Goal: Task Accomplishment & Management: Complete application form

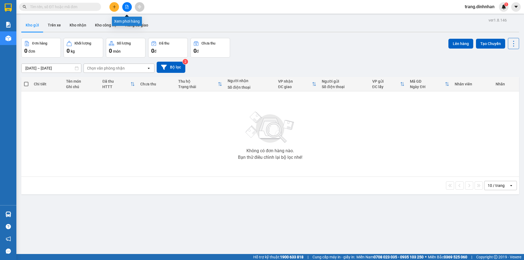
click at [123, 9] on button at bounding box center [127, 7] width 10 height 10
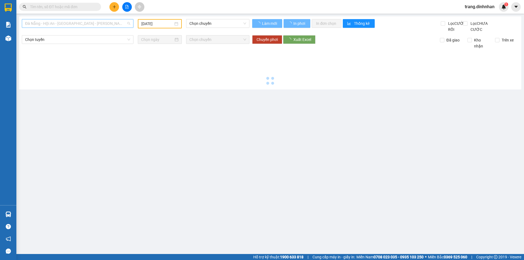
click at [120, 24] on span "Đà Nẵng - Hội An - [GEOGRAPHIC_DATA] - [PERSON_NAME] (34P VIP)" at bounding box center [77, 23] width 105 height 8
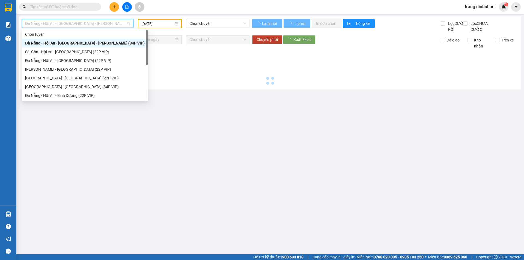
type input "[DATE]"
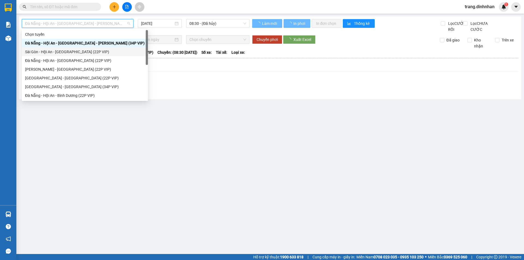
click at [101, 52] on div "Sài Gòn - Hội An - [GEOGRAPHIC_DATA] (22P VIP)" at bounding box center [84, 52] width 119 height 6
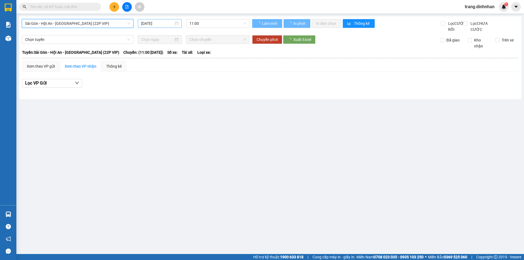
click at [163, 21] on input "[DATE]" at bounding box center [157, 23] width 32 height 6
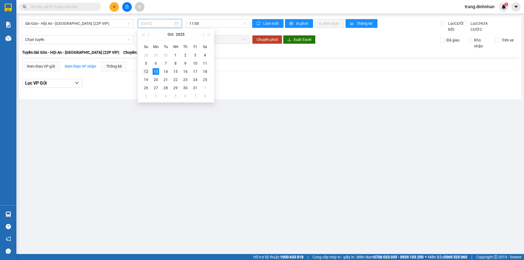
click at [146, 73] on div "12" at bounding box center [146, 71] width 7 height 7
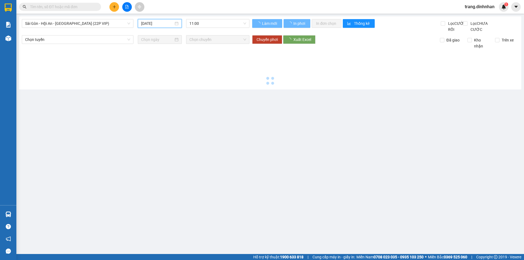
type input "[DATE]"
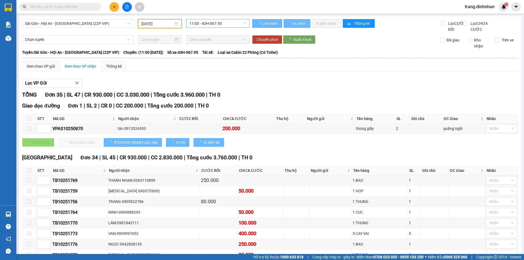
click at [234, 23] on span "11:00 - 43H-067.95" at bounding box center [217, 23] width 57 height 8
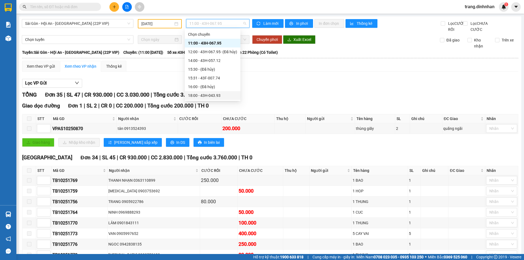
click at [207, 96] on div "18:00 - 43H-043.93" at bounding box center [212, 95] width 49 height 6
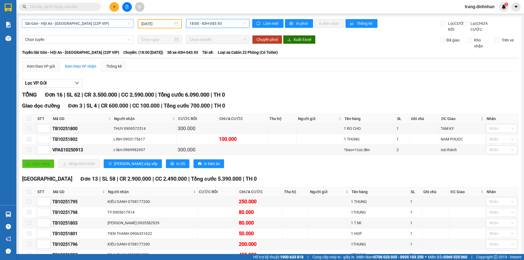
click at [129, 22] on span "Sài Gòn - Hội An - [GEOGRAPHIC_DATA] (22P VIP)" at bounding box center [77, 23] width 105 height 8
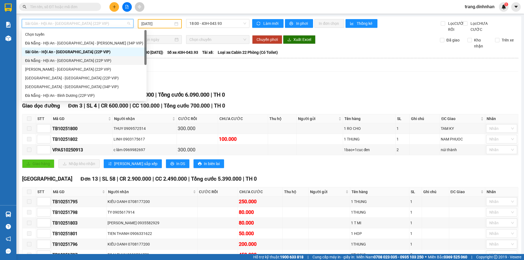
click at [100, 62] on div "Đà Nẵng - Hội An - [GEOGRAPHIC_DATA] (22P VIP)" at bounding box center [84, 61] width 118 height 6
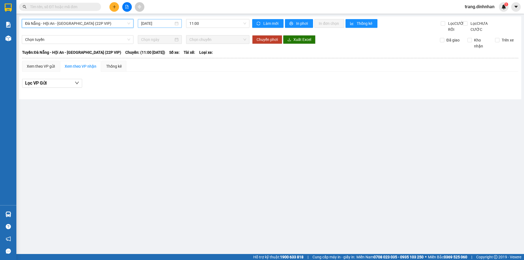
click at [169, 22] on input "[DATE]" at bounding box center [157, 23] width 32 height 6
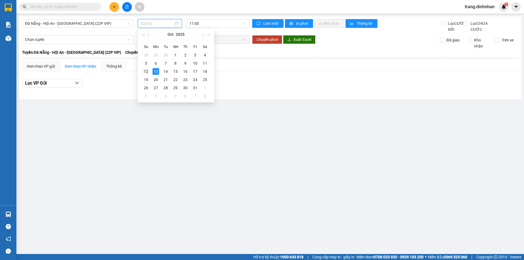
click at [146, 72] on div "12" at bounding box center [146, 71] width 7 height 7
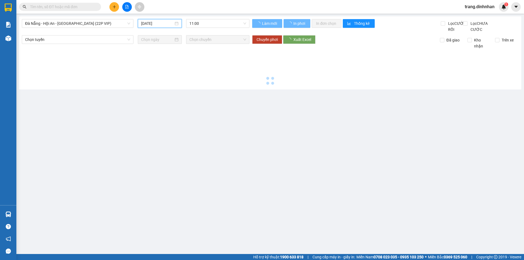
type input "[DATE]"
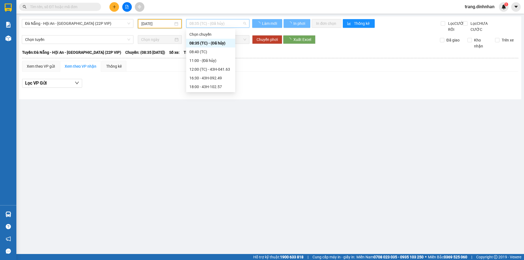
click at [230, 21] on span "08:35 (TC) - (Đã hủy)" at bounding box center [217, 23] width 57 height 8
click at [212, 85] on div "18:00 - 43H-102.57" at bounding box center [210, 87] width 43 height 6
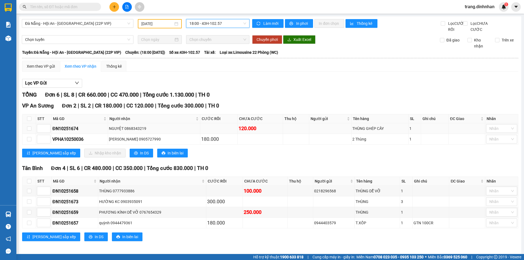
scroll to position [8, 0]
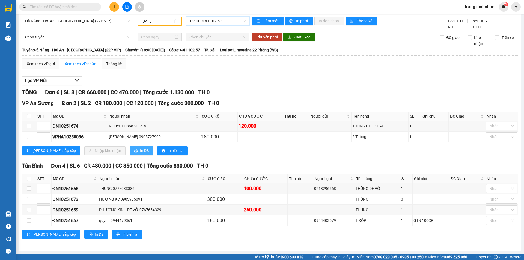
click at [140, 150] on span "In DS" at bounding box center [144, 151] width 9 height 6
click at [87, 7] on input "text" at bounding box center [62, 7] width 64 height 6
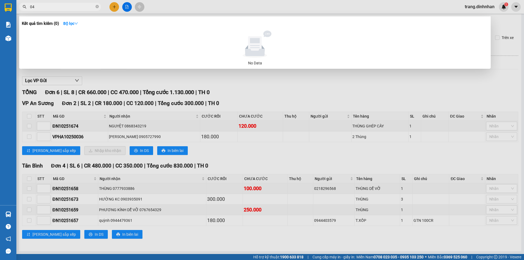
type input "042"
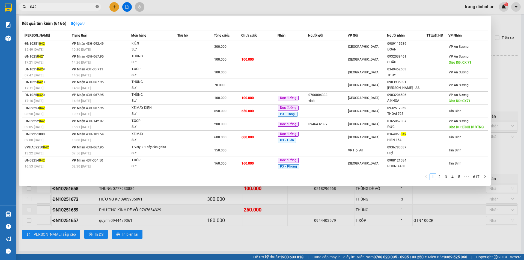
click at [97, 7] on icon "close-circle" at bounding box center [96, 6] width 3 height 3
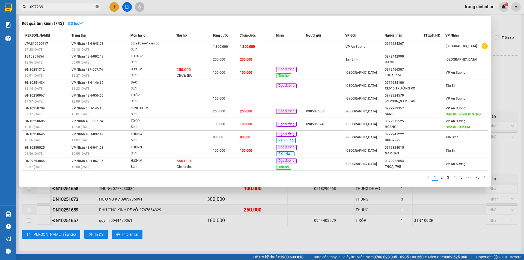
type input "0972390"
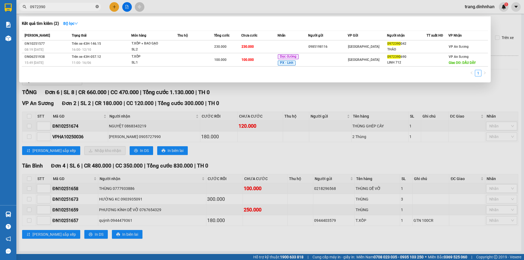
click at [97, 7] on icon "close-circle" at bounding box center [96, 6] width 3 height 3
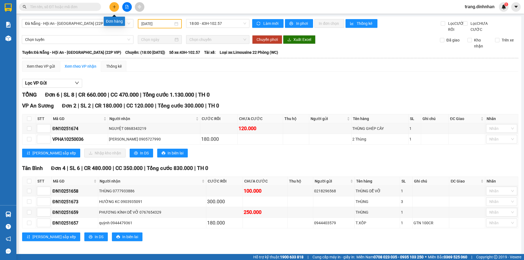
click at [112, 7] on button at bounding box center [114, 7] width 10 height 10
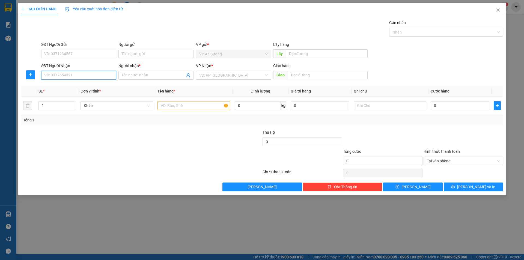
click at [98, 76] on input "SĐT Người Nhận" at bounding box center [78, 75] width 75 height 9
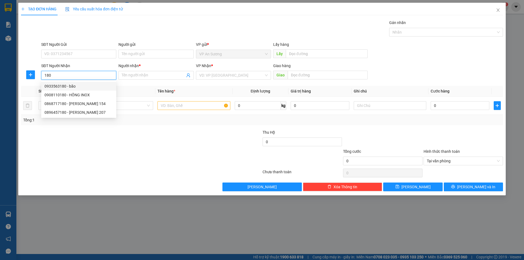
click at [67, 85] on div "0933563180 - bão" at bounding box center [78, 86] width 68 height 6
type input "0933563180"
type input "bão"
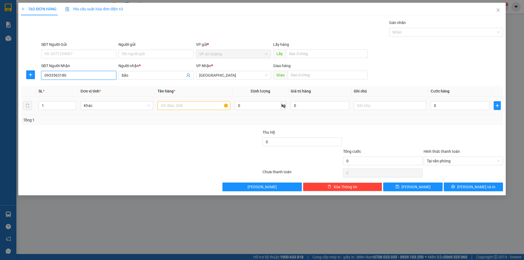
type input "0933563180"
click at [170, 106] on input "text" at bounding box center [193, 105] width 73 height 9
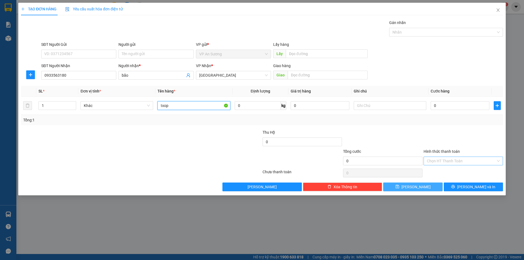
type input "txop"
click at [413, 187] on span "[PERSON_NAME]" at bounding box center [415, 187] width 29 height 6
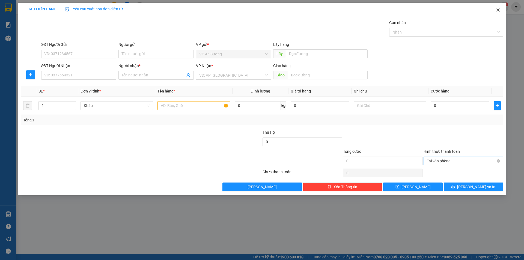
click at [497, 10] on icon "close" at bounding box center [498, 10] width 4 height 4
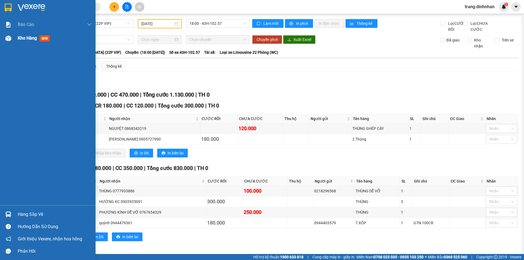
click at [27, 38] on span "Kho hàng" at bounding box center [27, 37] width 19 height 5
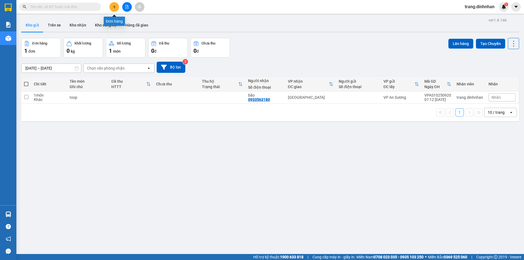
click at [116, 9] on button at bounding box center [114, 7] width 10 height 10
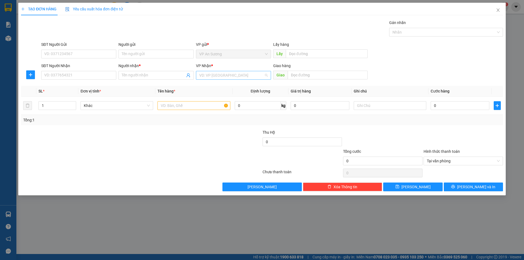
click at [204, 74] on input "search" at bounding box center [231, 75] width 65 height 8
click at [210, 113] on div "[GEOGRAPHIC_DATA]" at bounding box center [233, 112] width 68 height 6
click at [180, 102] on input "text" at bounding box center [193, 105] width 73 height 9
type input "txop"
click at [99, 71] on input "SĐT Người Nhận" at bounding box center [78, 75] width 75 height 9
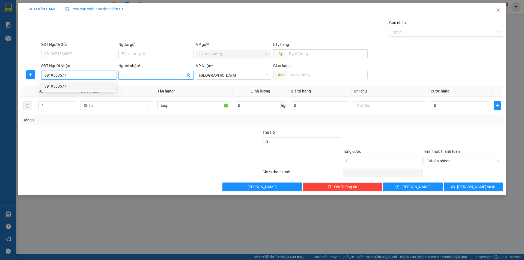
type input "0919568577"
click at [142, 74] on input "Người nhận *" at bounding box center [153, 75] width 63 height 6
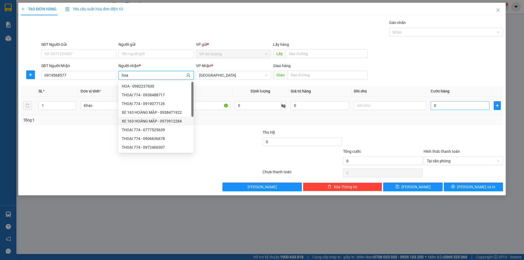
type input "hoa"
click at [433, 105] on input "0" at bounding box center [459, 105] width 59 height 9
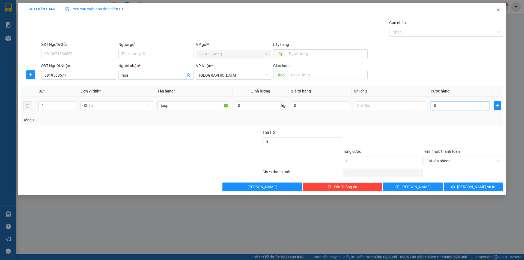
type input "1"
type input "12"
type input "120"
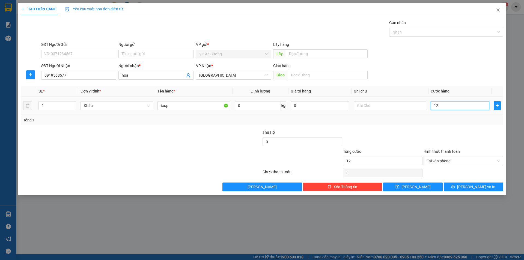
type input "120"
type input "1.200"
type input "12.000"
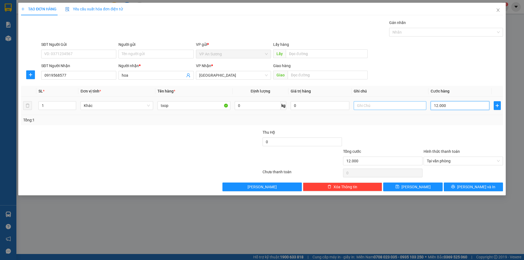
type input "120.000"
click at [455, 186] on icon "printer" at bounding box center [453, 187] width 4 height 4
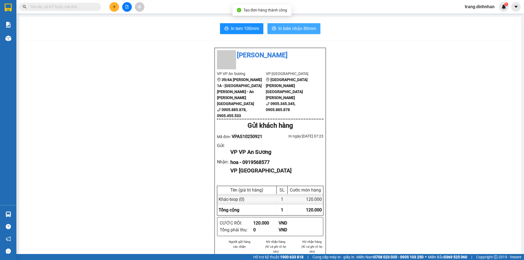
click at [280, 27] on span "In biên nhận 80mm" at bounding box center [297, 28] width 38 height 7
click at [62, 6] on input "text" at bounding box center [62, 7] width 64 height 6
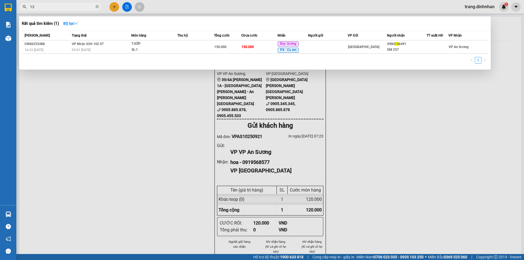
type input "1"
type input "391"
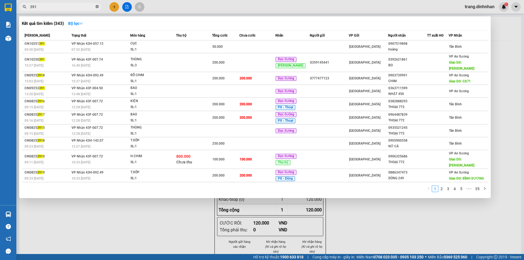
click at [96, 7] on icon "close-circle" at bounding box center [96, 6] width 3 height 3
